Goal: Task Accomplishment & Management: Complete application form

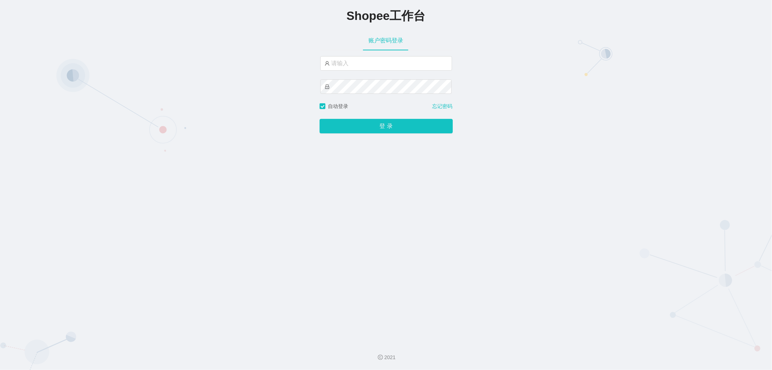
drag, startPoint x: 232, startPoint y: 116, endPoint x: 222, endPoint y: 110, distance: 11.4
click at [229, 115] on div "Shopee工作台 账户密码登录 自动登录 忘记密码 登 录" at bounding box center [386, 168] width 772 height 336
